Goal: Navigation & Orientation: Find specific page/section

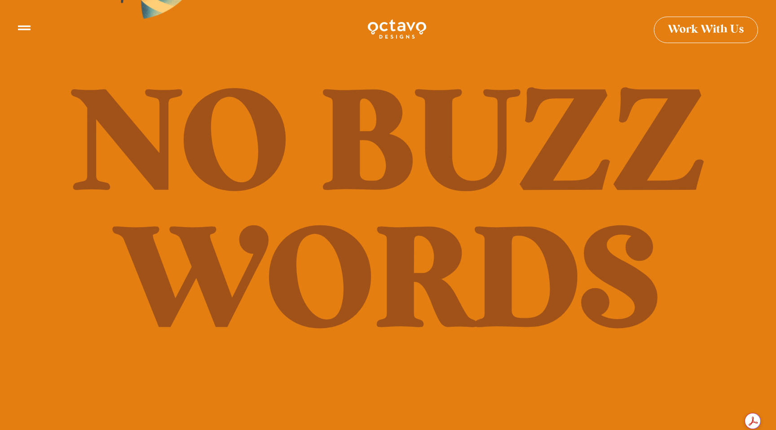
click at [22, 27] on icon at bounding box center [24, 24] width 13 height 13
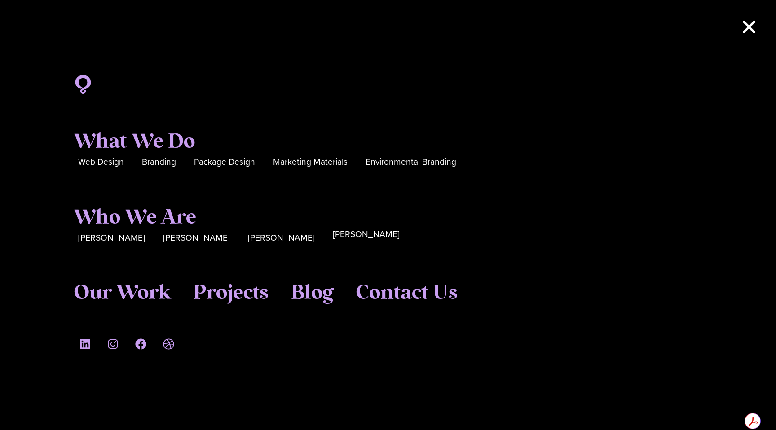
click at [333, 232] on span "[PERSON_NAME]" at bounding box center [366, 235] width 67 height 14
click at [311, 163] on span "Marketing Materials" at bounding box center [310, 159] width 75 height 14
click at [152, 160] on span "Branding" at bounding box center [159, 159] width 34 height 14
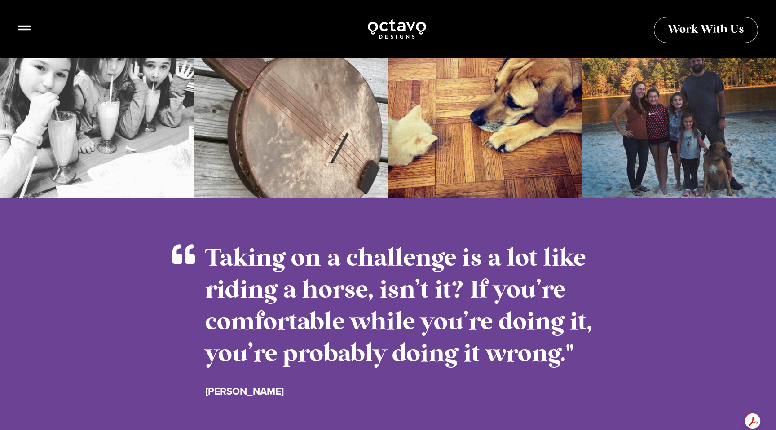
scroll to position [1566, 0]
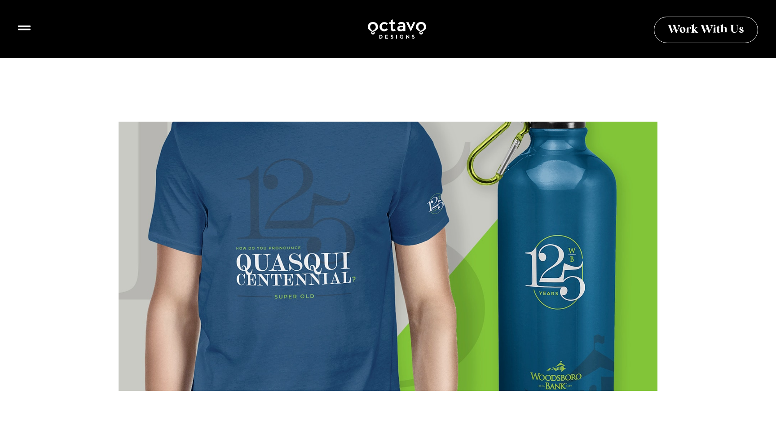
scroll to position [1573, 0]
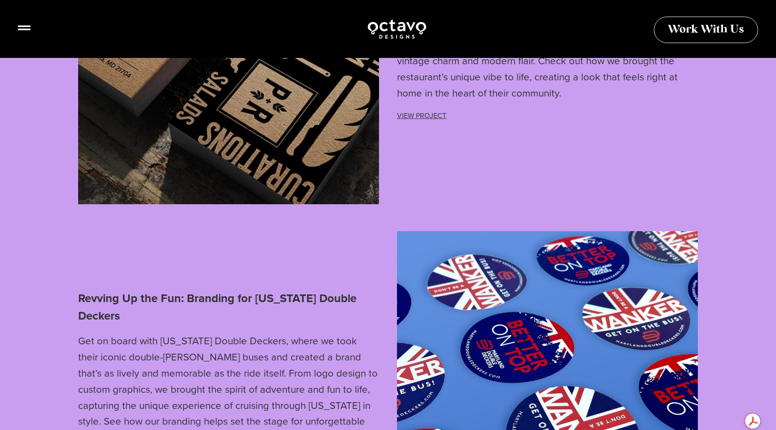
scroll to position [3428, 0]
